Goal: Task Accomplishment & Management: Manage account settings

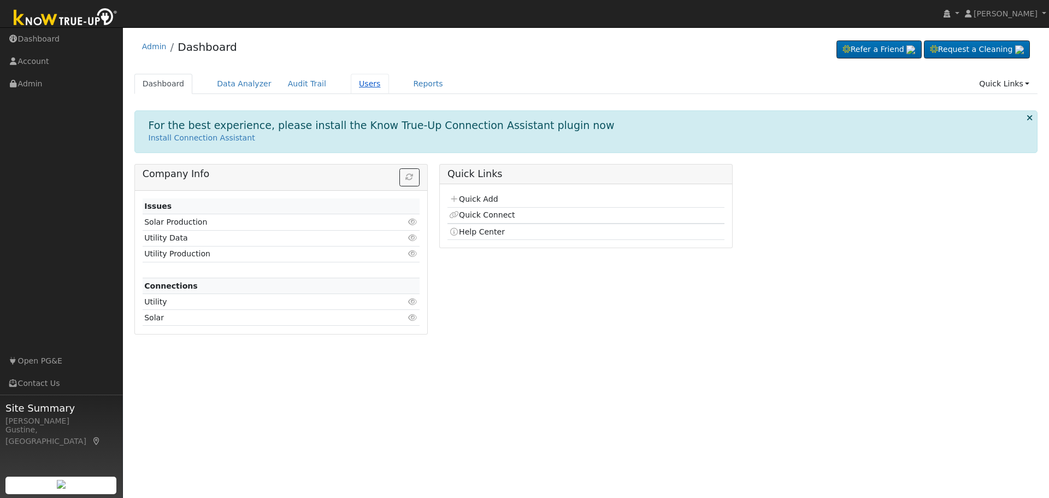
click at [361, 81] on link "Users" at bounding box center [370, 84] width 38 height 20
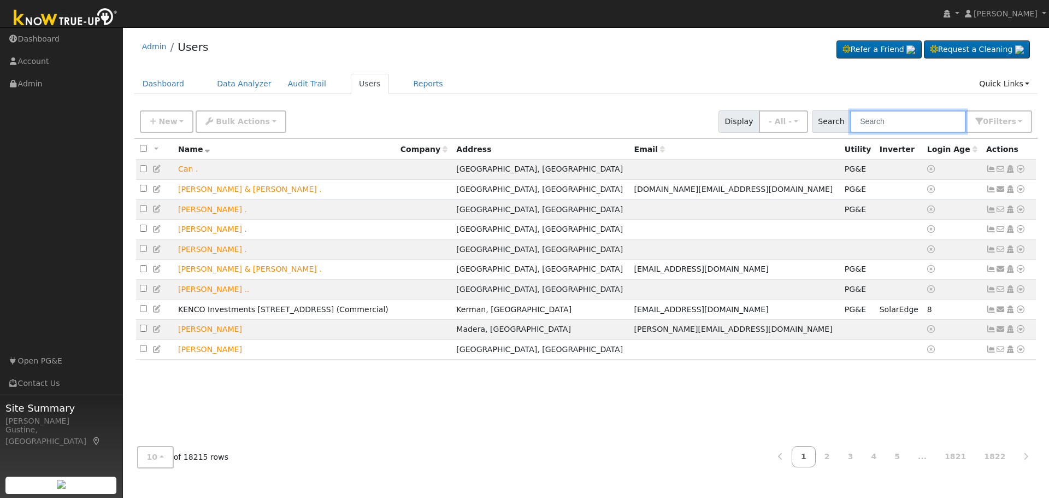
click at [897, 110] on input "text" at bounding box center [908, 121] width 116 height 22
type input "bag"
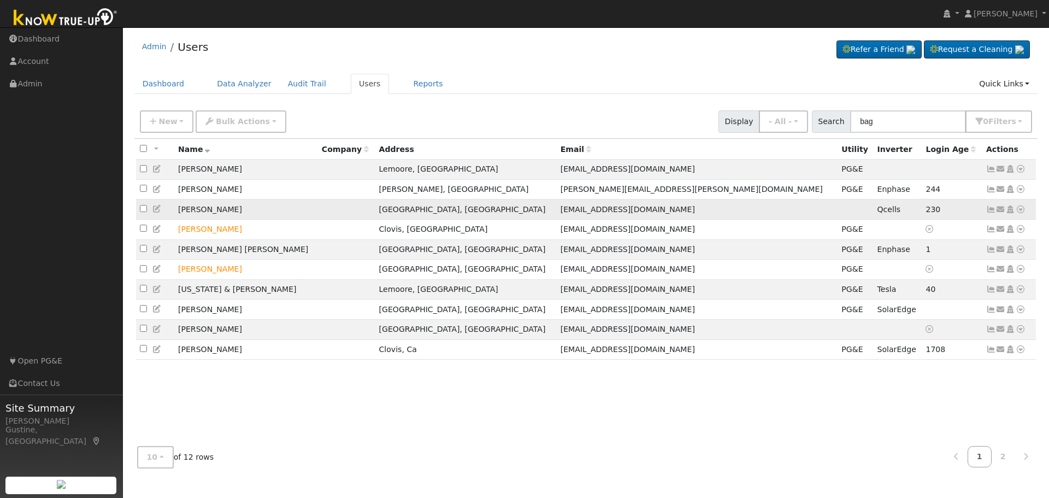
click at [992, 213] on icon at bounding box center [991, 209] width 10 height 8
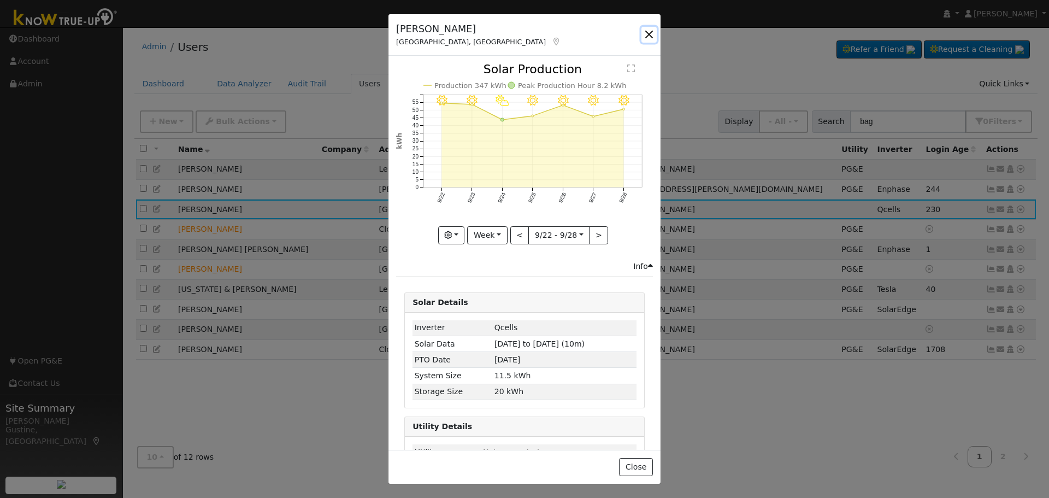
click at [649, 36] on button "button" at bounding box center [649, 34] width 15 height 15
